Goal: Transaction & Acquisition: Purchase product/service

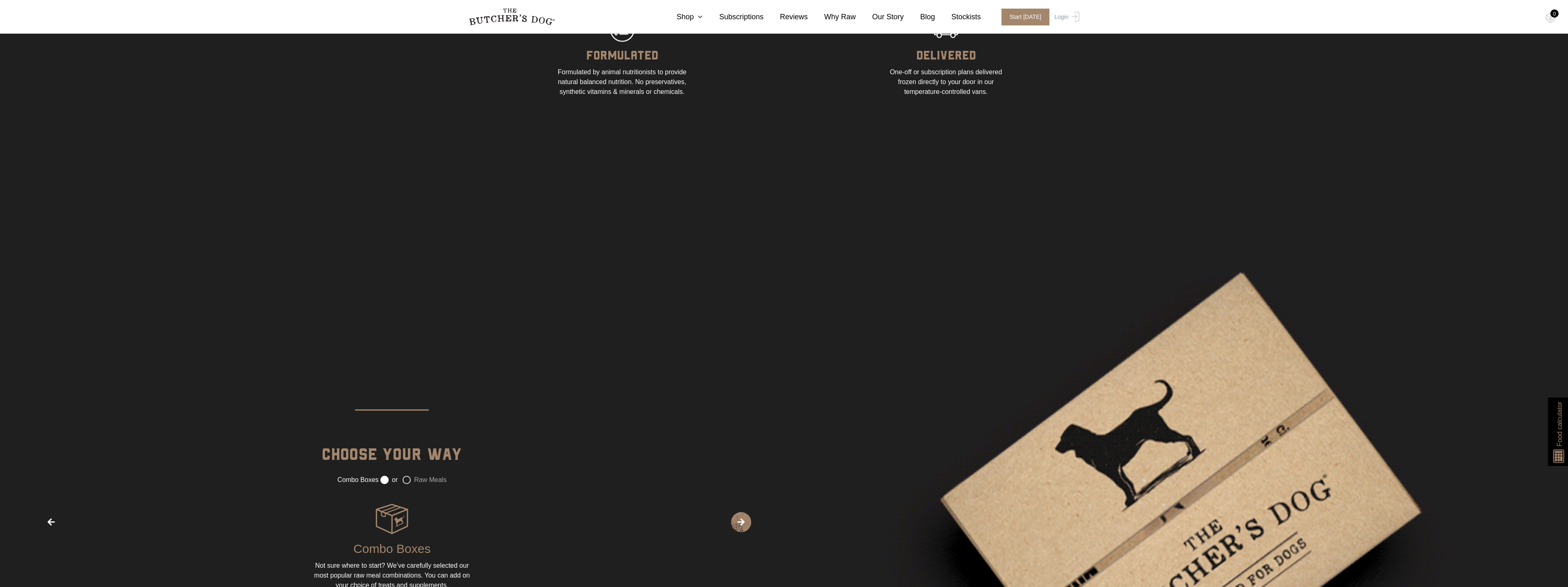
scroll to position [1340, 0]
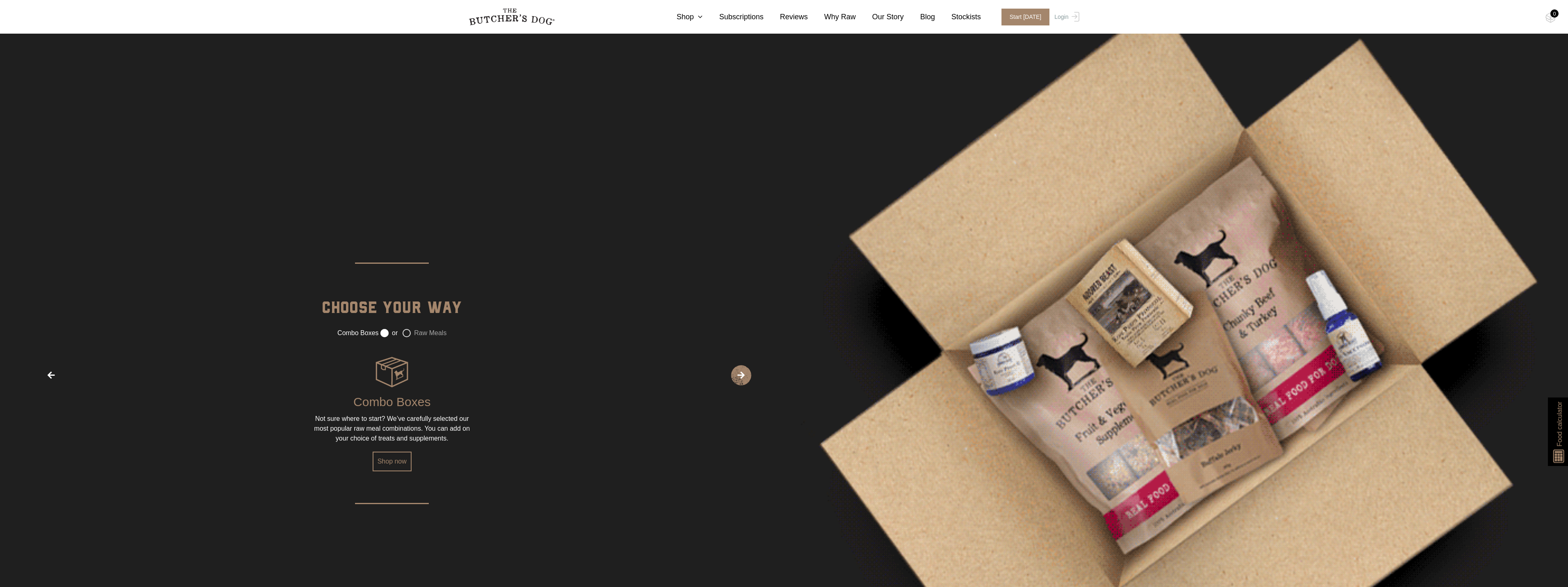
click at [407, 335] on label "Raw Meals" at bounding box center [424, 332] width 44 height 8
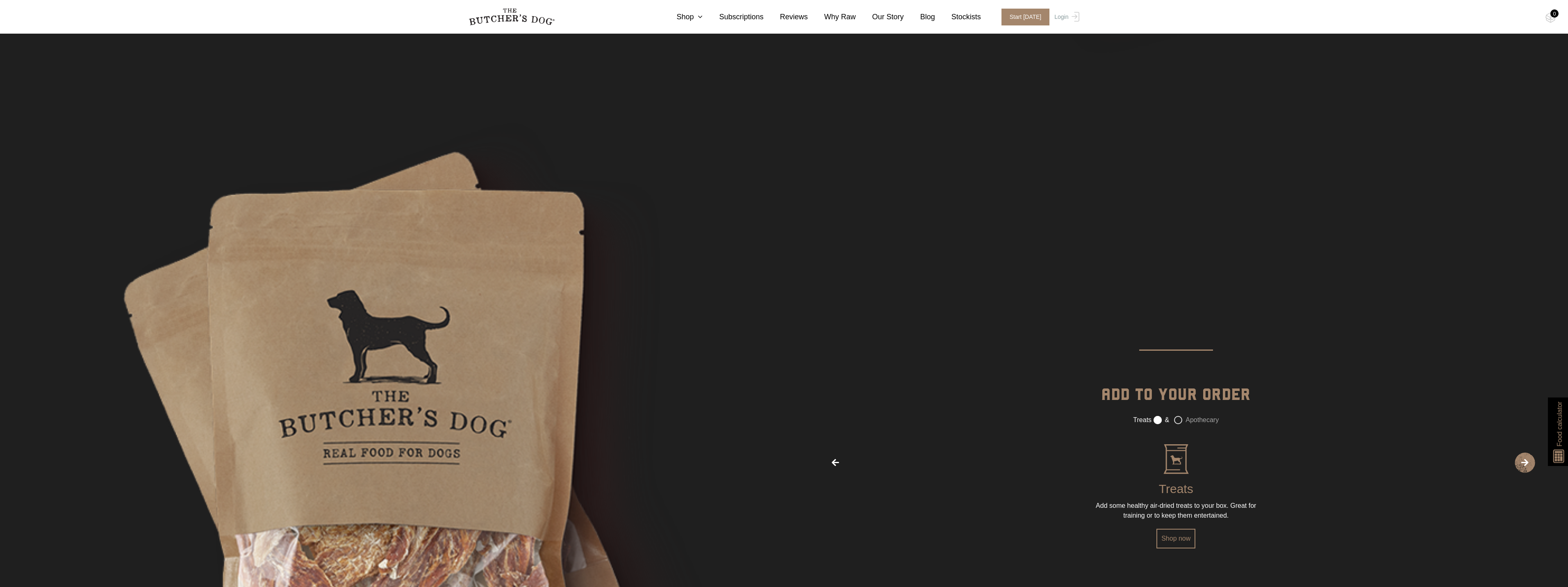
scroll to position [2201, 0]
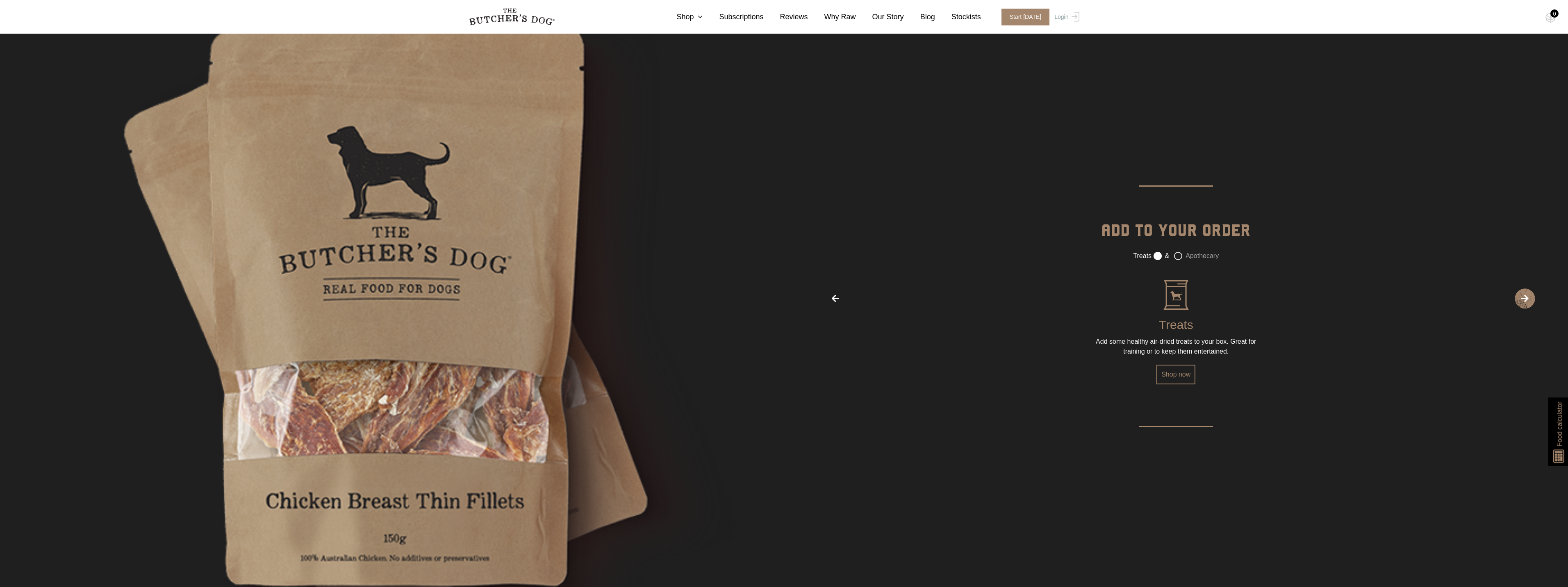
click at [1182, 253] on label "Apothecary" at bounding box center [1196, 256] width 44 height 8
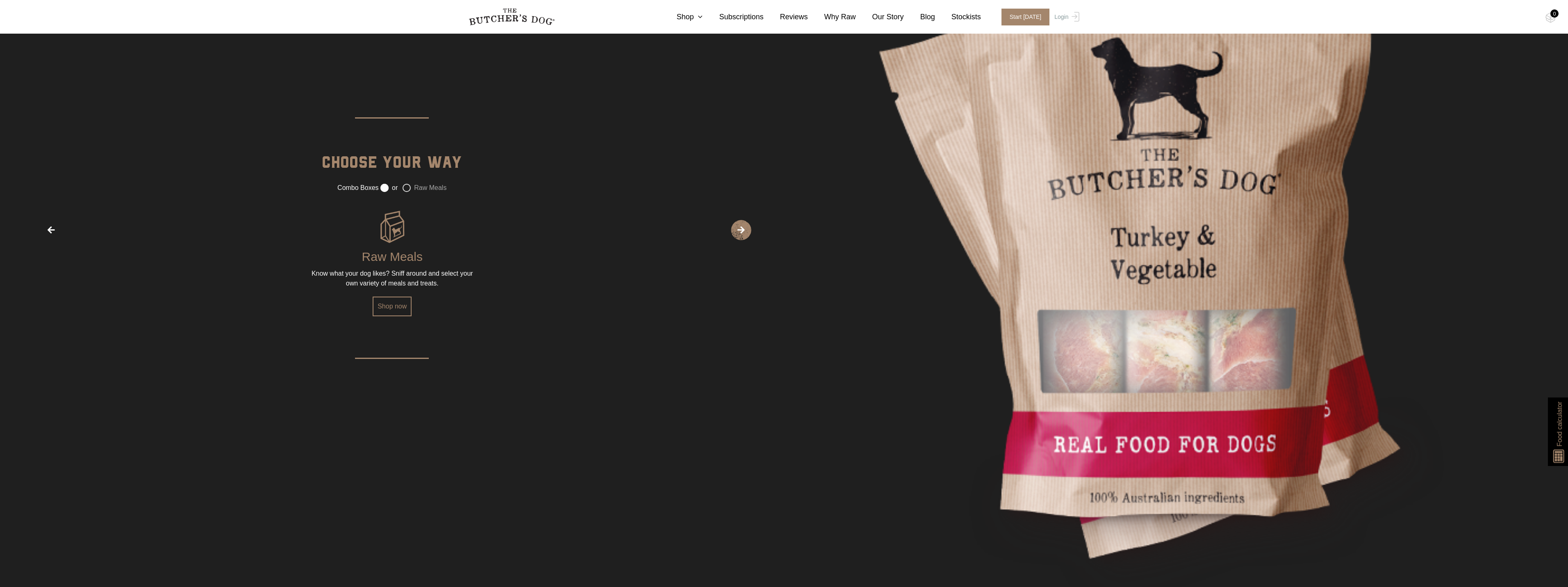
scroll to position [1531, 0]
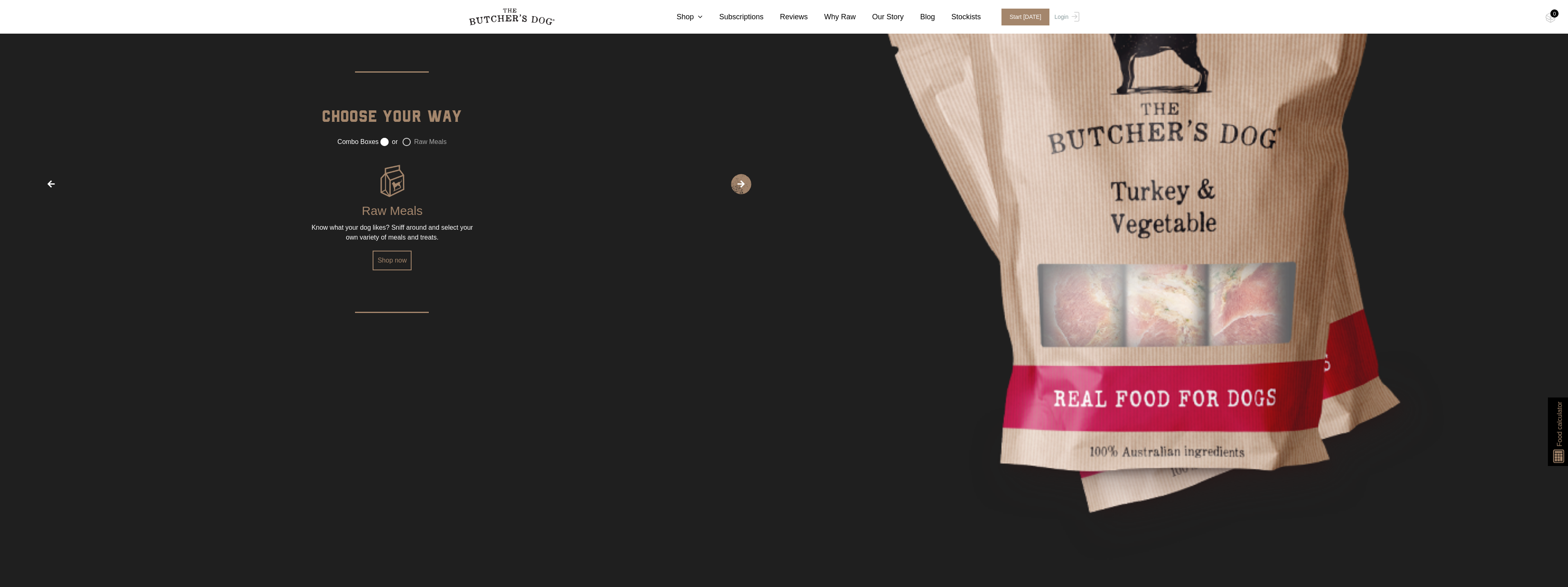
click at [383, 141] on label "or" at bounding box center [389, 141] width 17 height 8
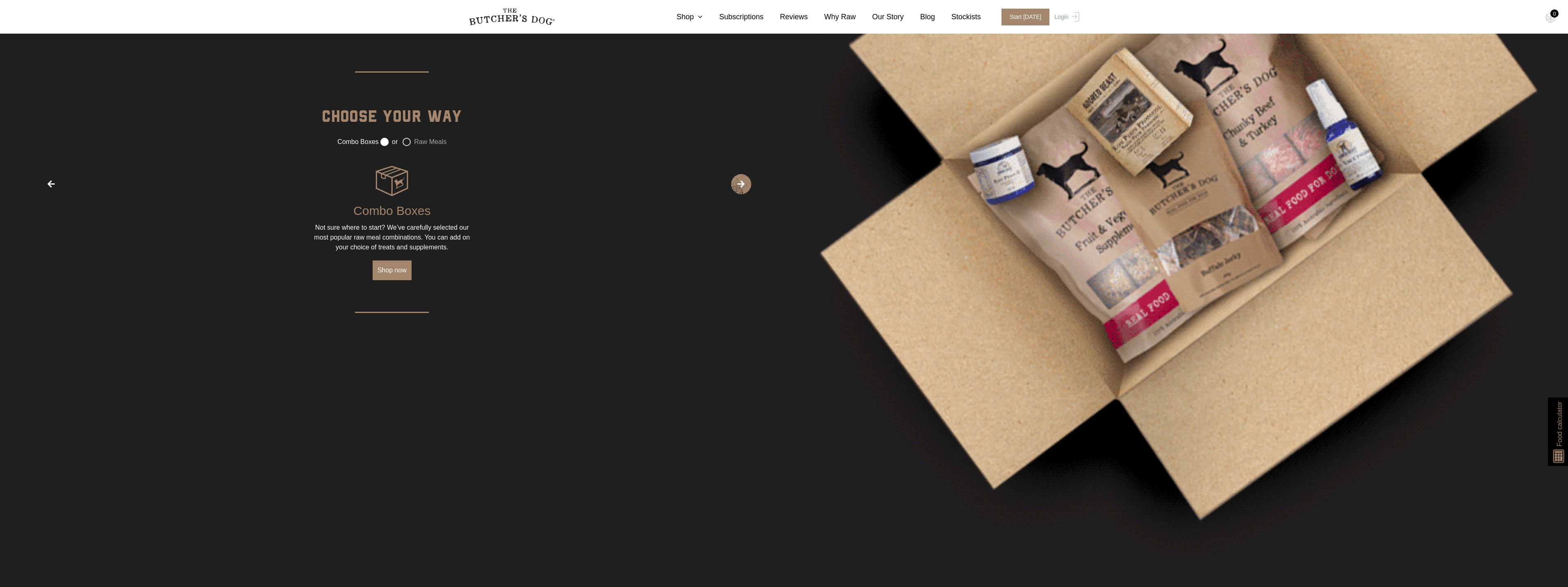
click at [396, 269] on link "Shop now" at bounding box center [392, 270] width 39 height 19
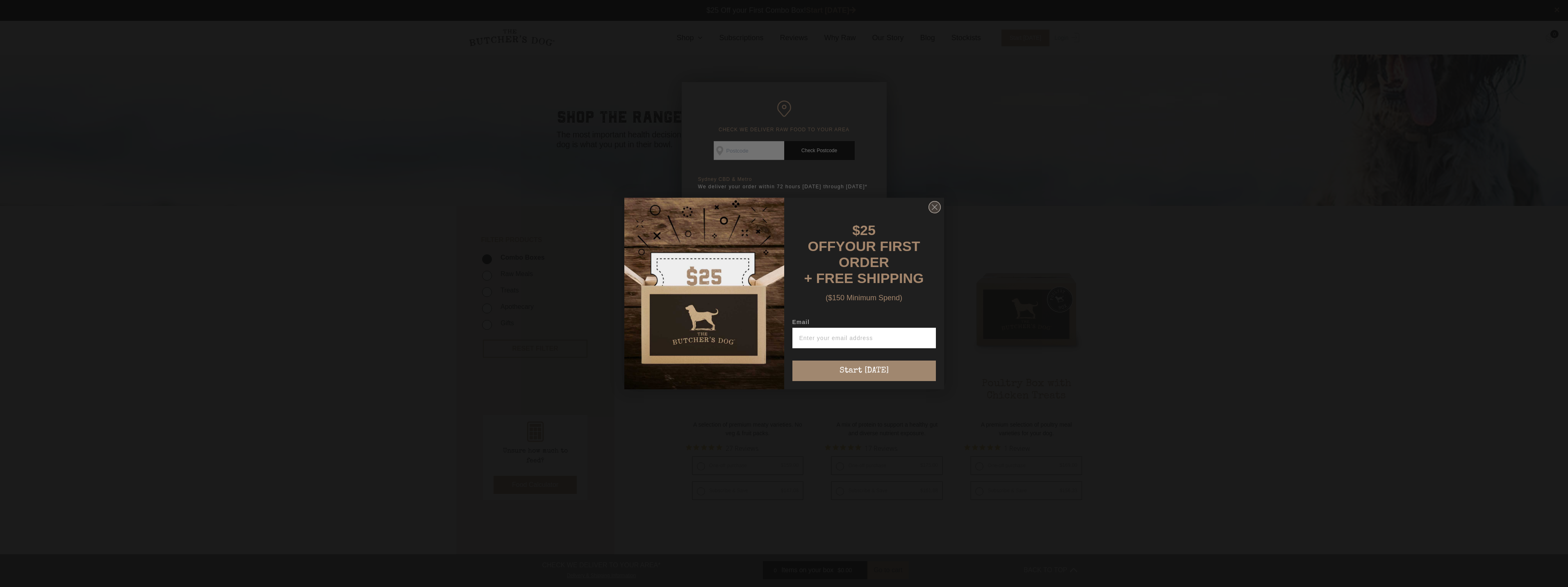
click at [937, 209] on circle "Close dialog" at bounding box center [934, 208] width 12 height 12
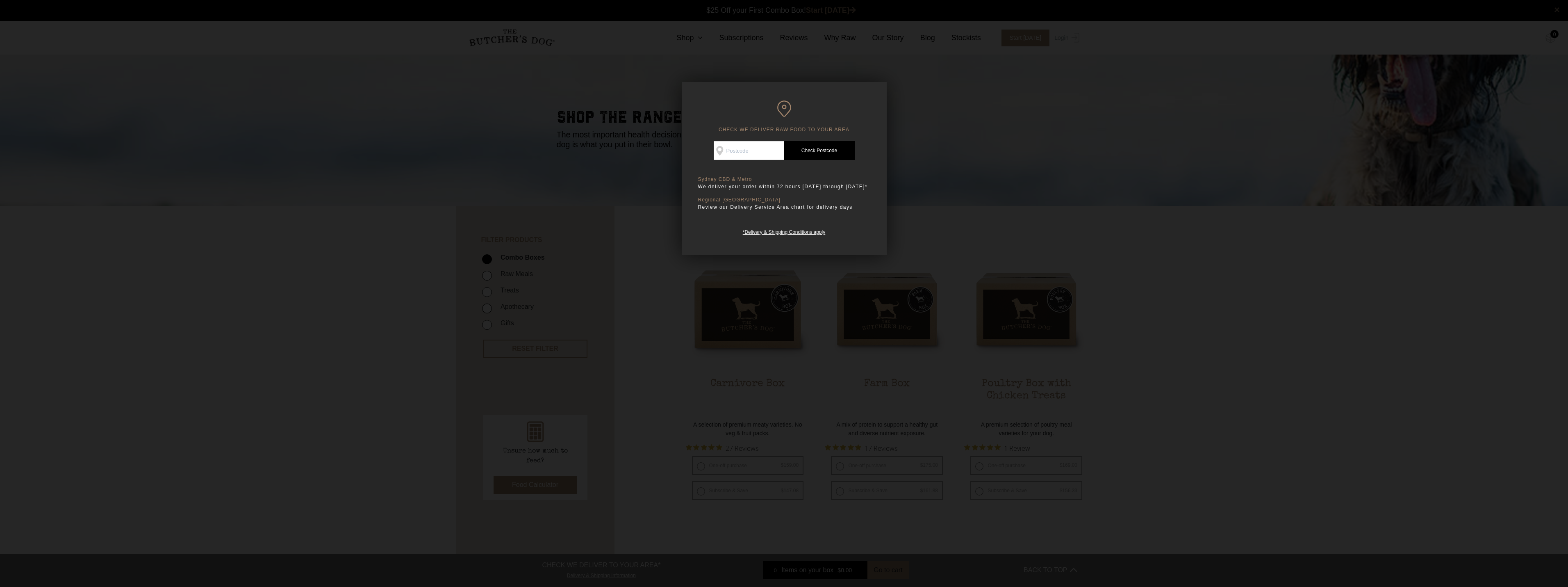
click at [758, 146] on input "Check Availability At" at bounding box center [749, 150] width 71 height 19
type input "2074"
click at [827, 154] on link "Check Postcode" at bounding box center [819, 150] width 71 height 19
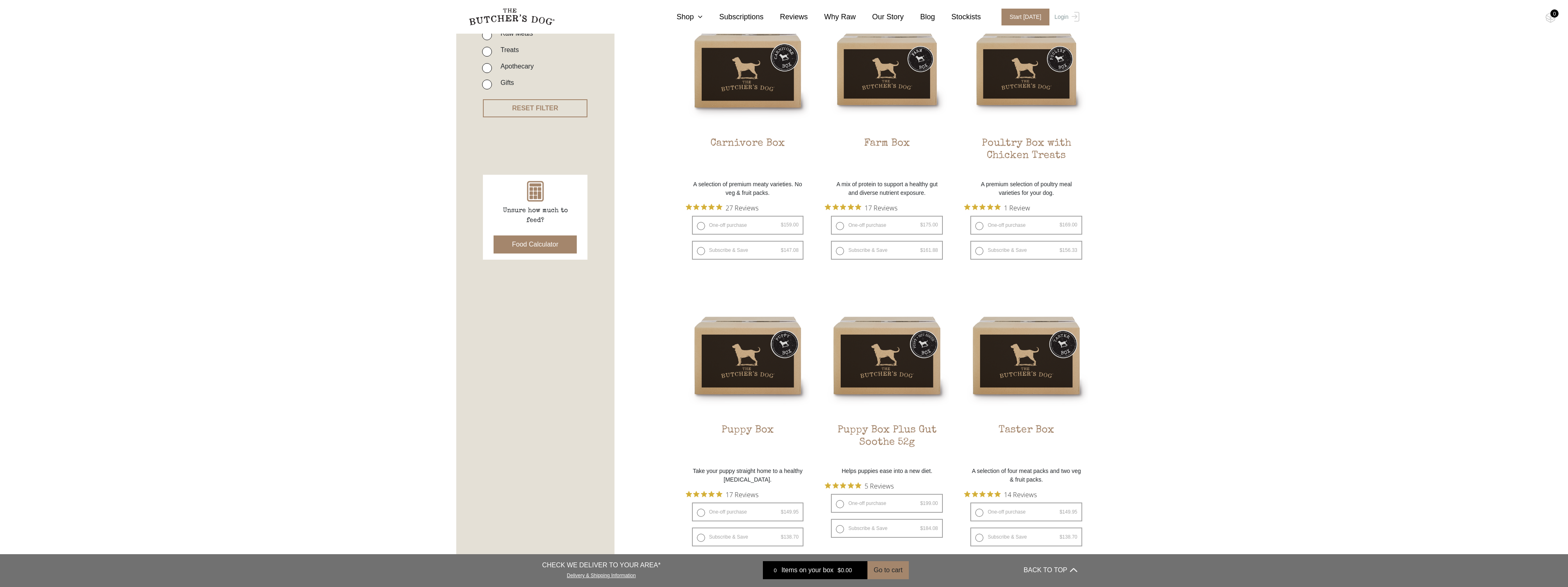
scroll to position [192, 0]
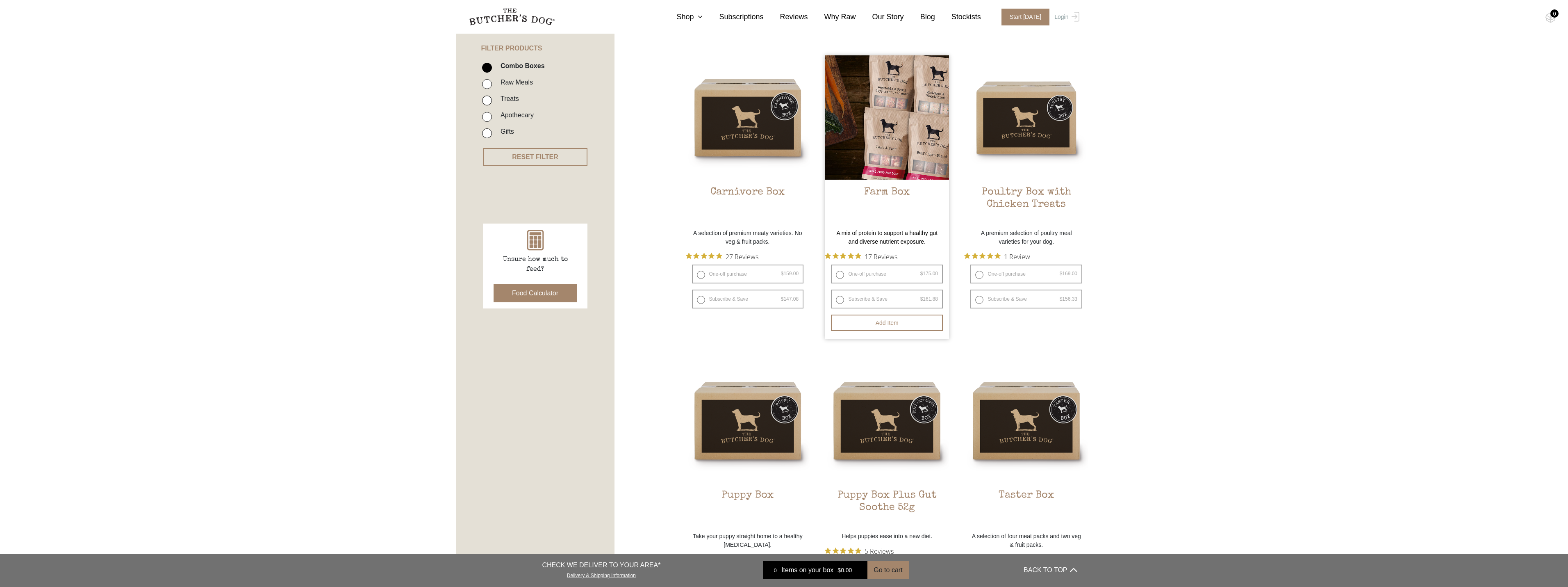
click at [881, 109] on img at bounding box center [887, 118] width 124 height 124
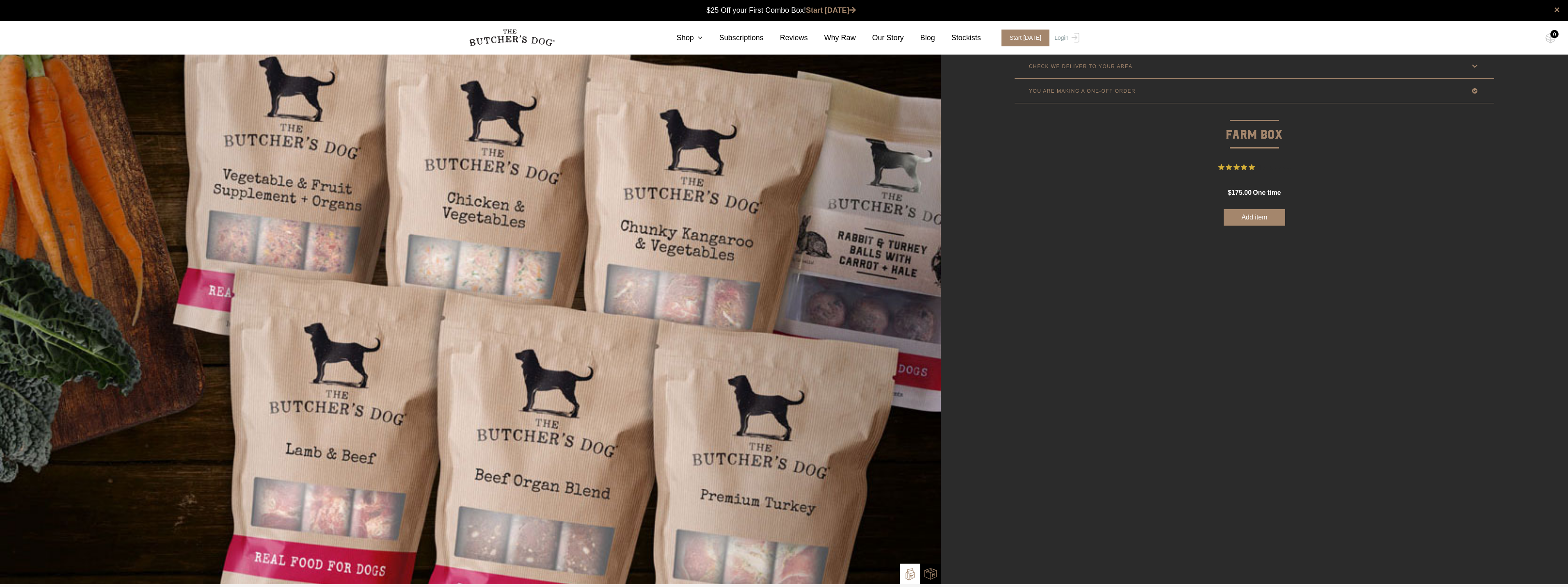
click at [1269, 214] on button "Add item" at bounding box center [1254, 217] width 61 height 16
click at [1552, 37] on div "1" at bounding box center [1554, 33] width 8 height 8
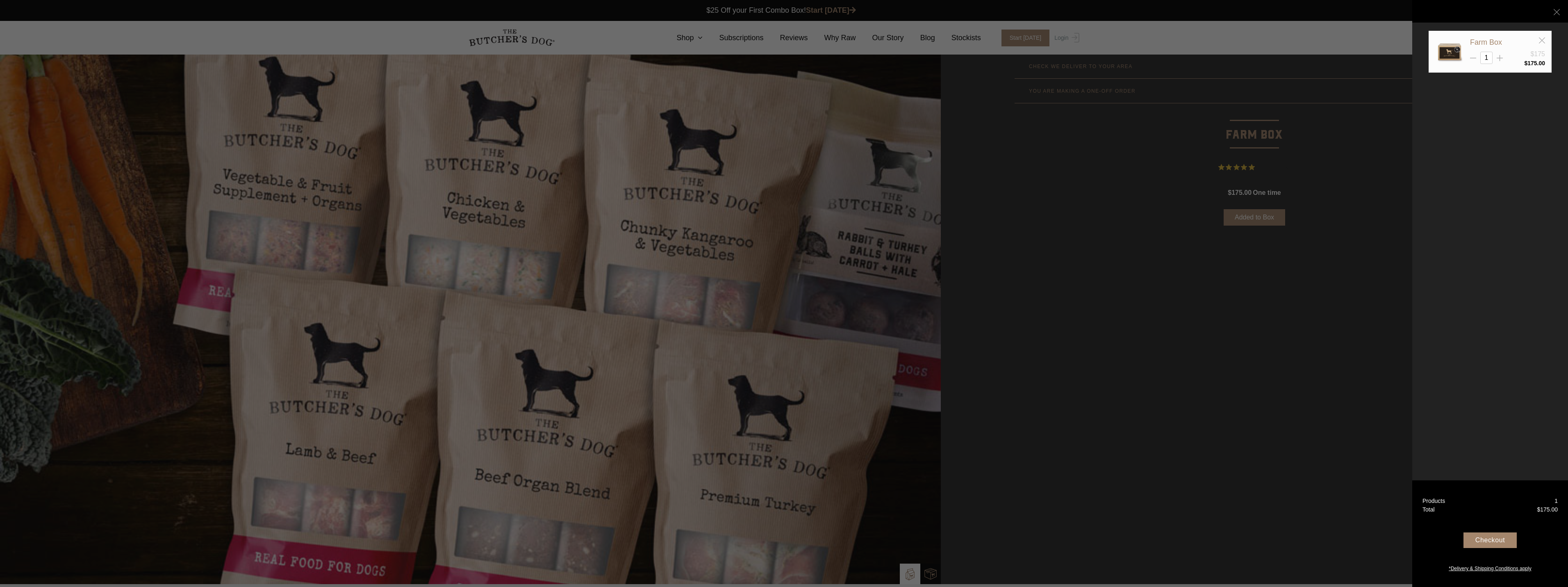
click at [1488, 540] on div "Checkout" at bounding box center [1490, 540] width 54 height 16
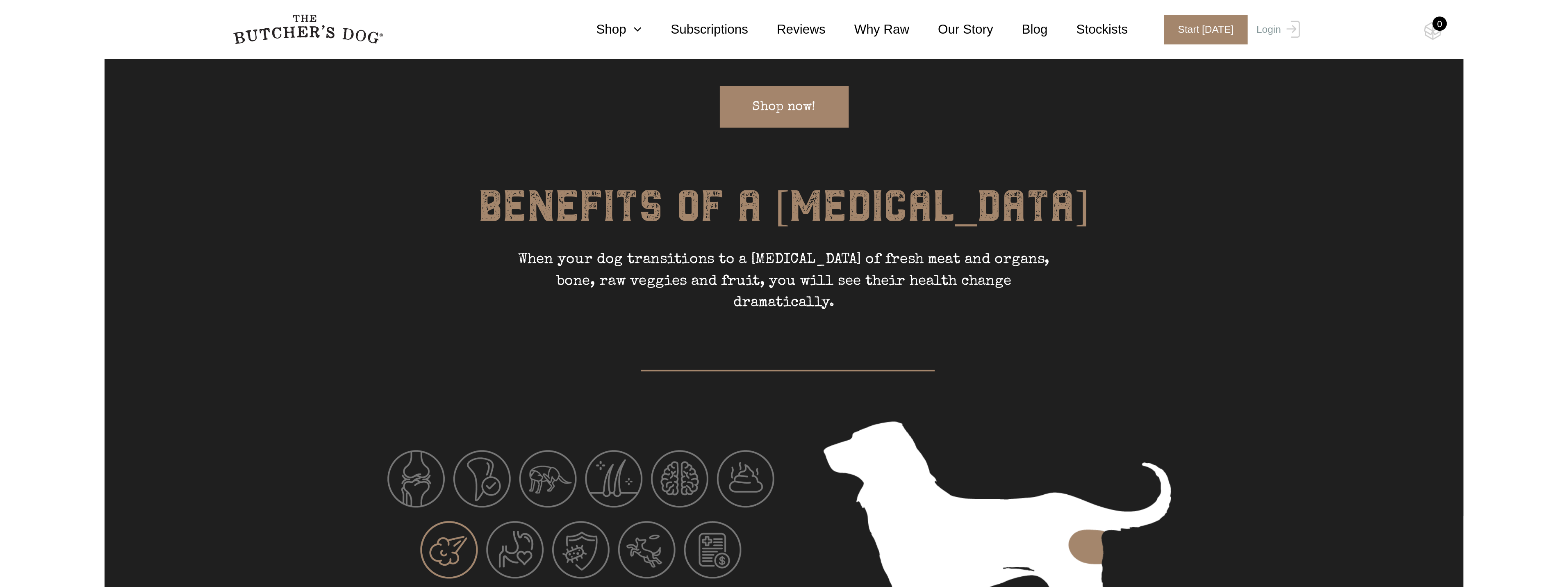
scroll to position [1723, 0]
